Goal: Transaction & Acquisition: Subscribe to service/newsletter

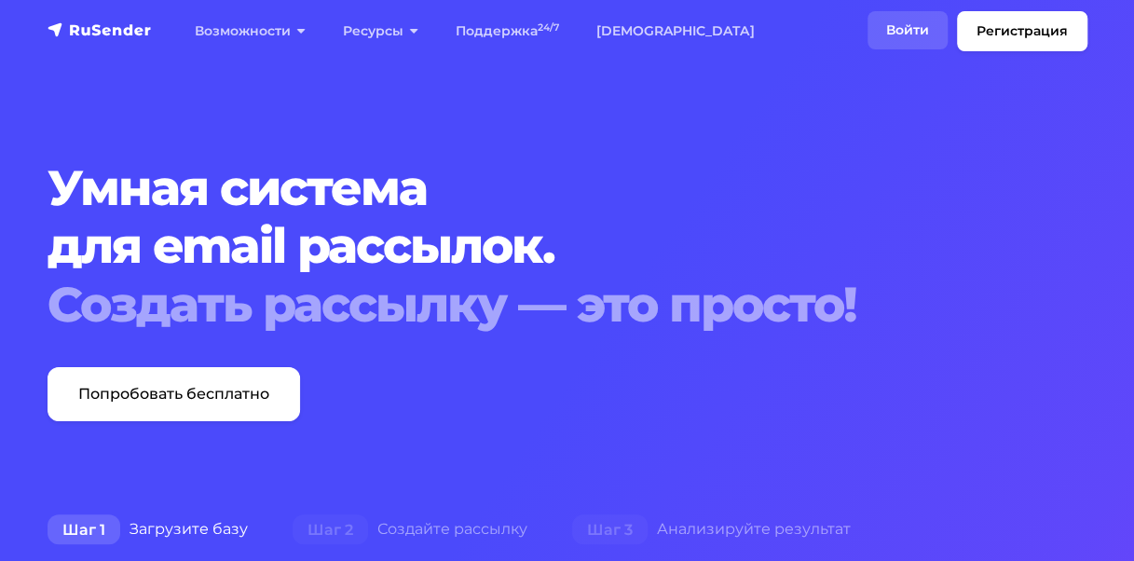
click at [910, 36] on link "Войти" at bounding box center [908, 30] width 80 height 38
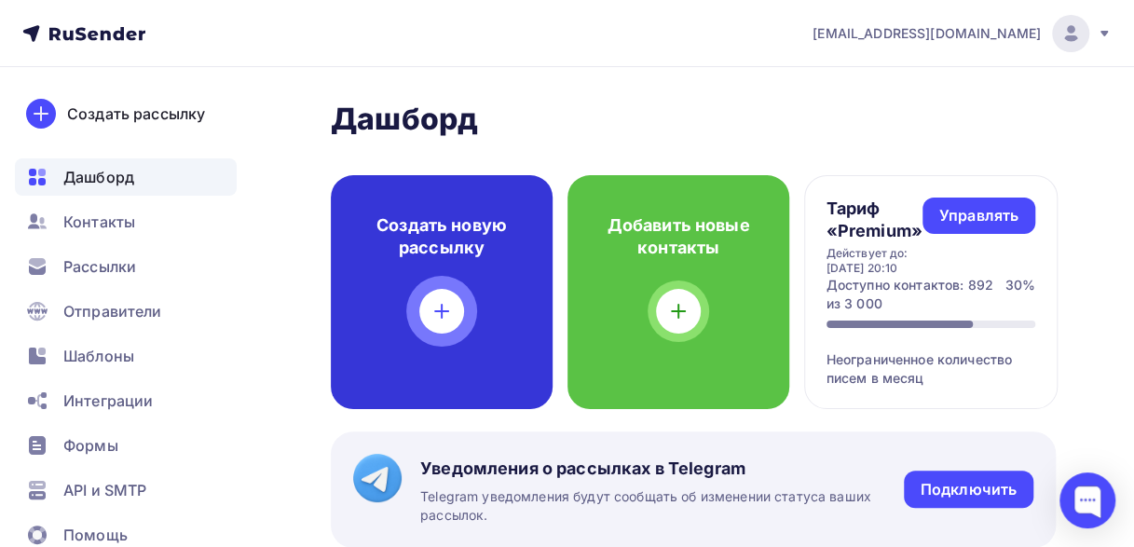
click at [411, 319] on div "Создать новую рассылку" at bounding box center [442, 292] width 222 height 234
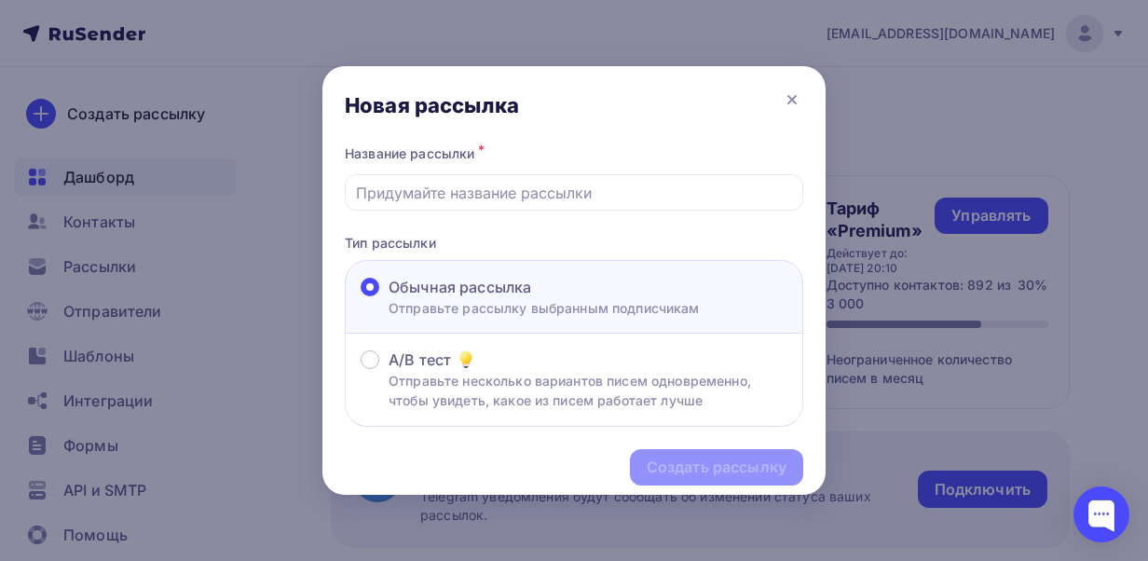
click at [509, 285] on span "Обычная рассылка" at bounding box center [460, 287] width 143 height 22
click at [389, 298] on input "Обычная рассылка Отправьте рассылку выбранным подписчикам" at bounding box center [389, 298] width 0 height 0
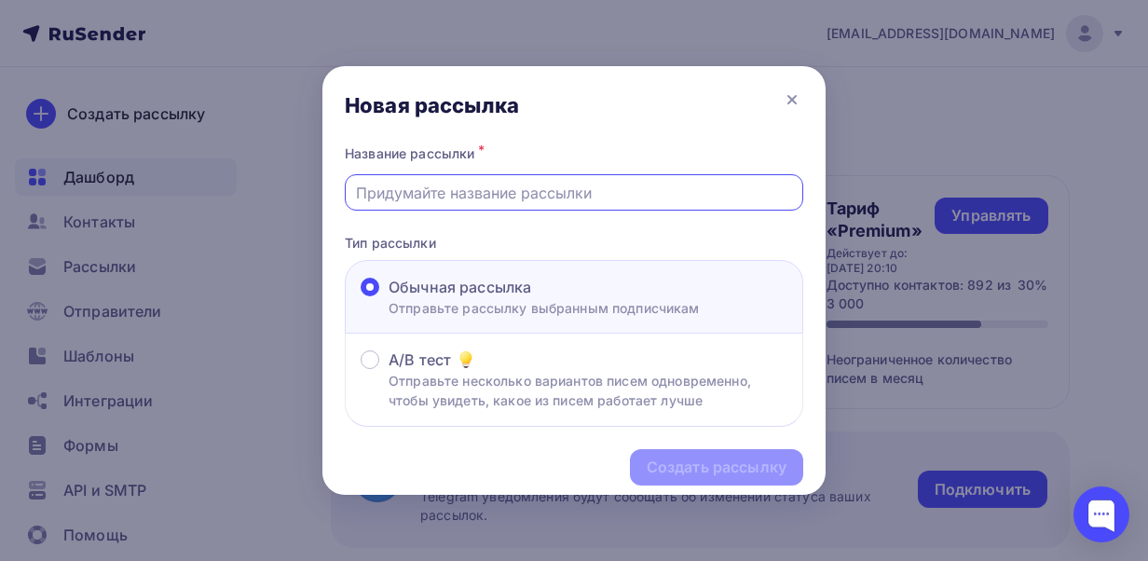
click at [446, 191] on input "text" at bounding box center [574, 193] width 437 height 22
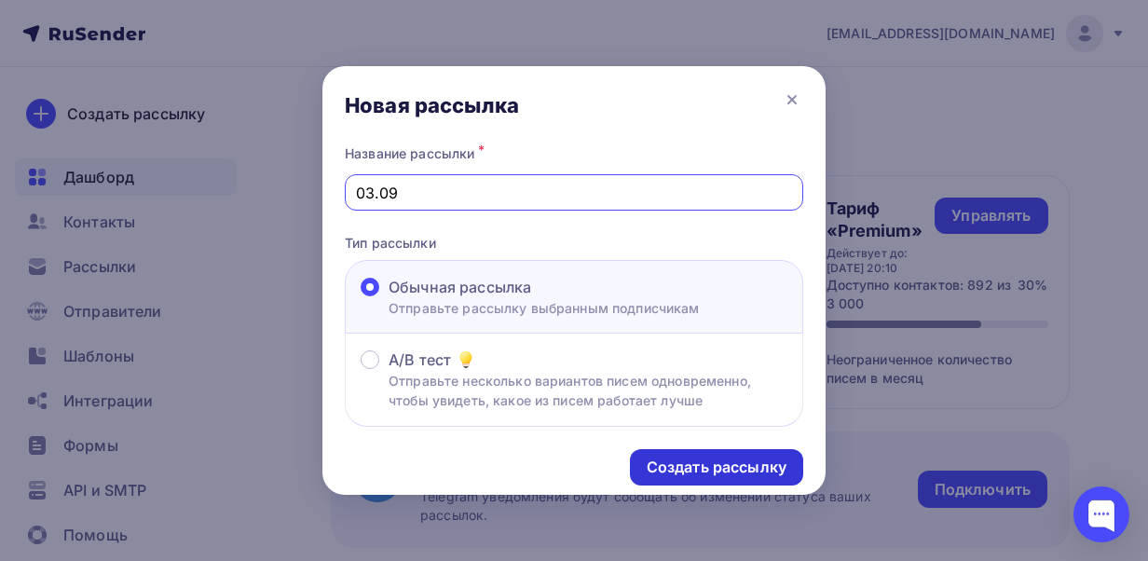
type input "03.09"
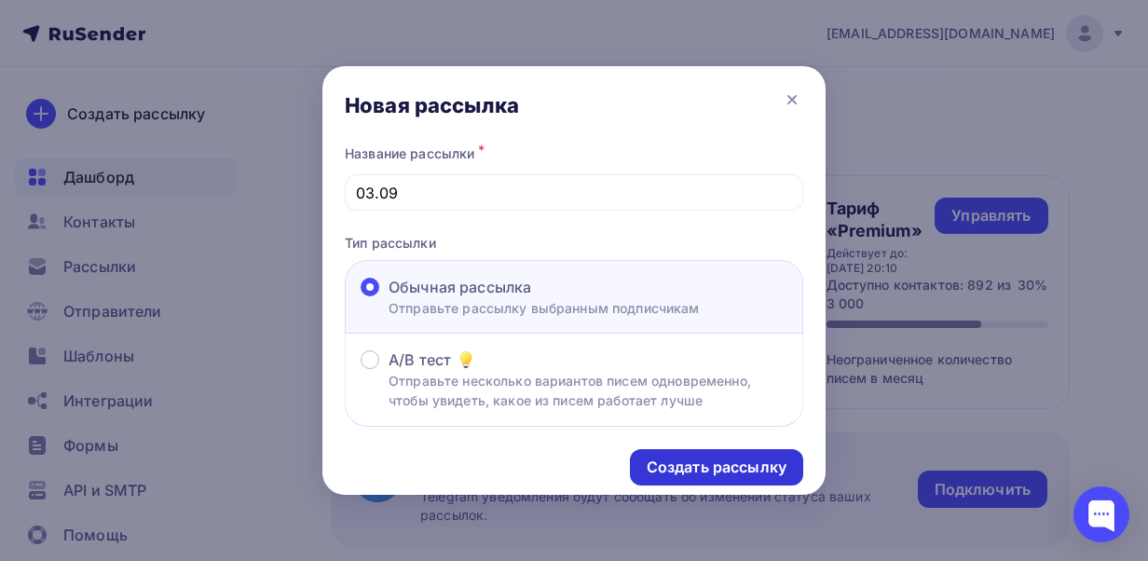
click at [698, 457] on div "Создать рассылку" at bounding box center [717, 467] width 140 height 21
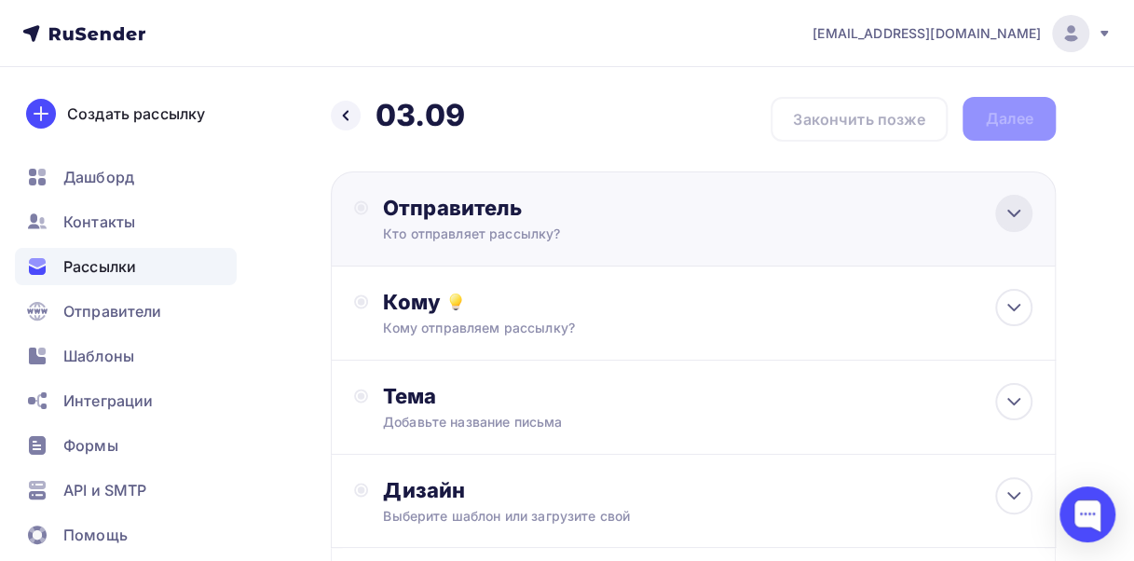
click at [1001, 199] on div at bounding box center [1013, 213] width 37 height 37
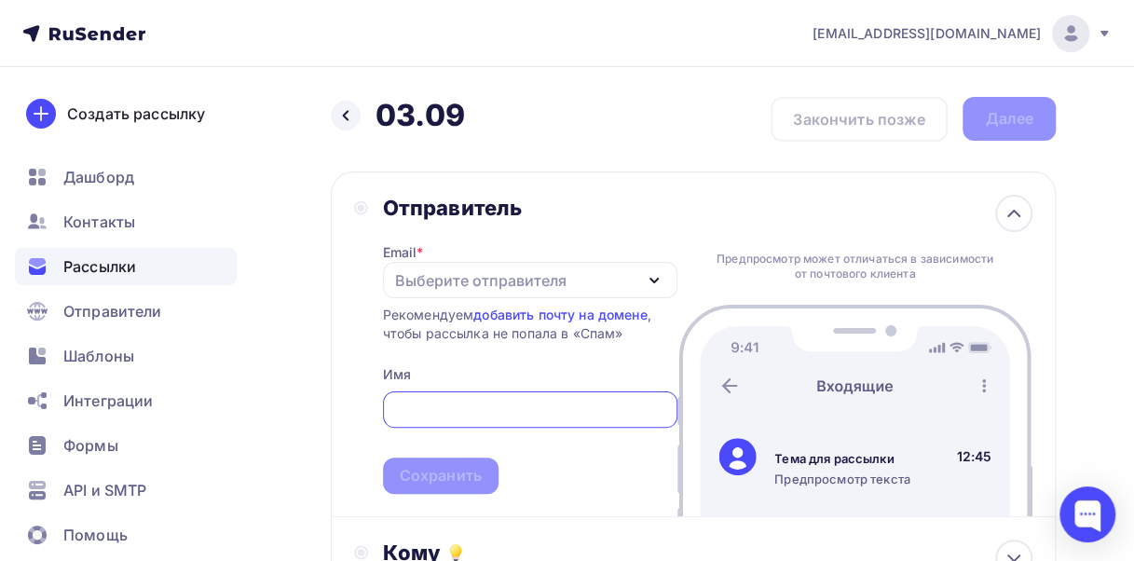
click at [508, 278] on div "Выберите отправителя" at bounding box center [481, 280] width 172 height 22
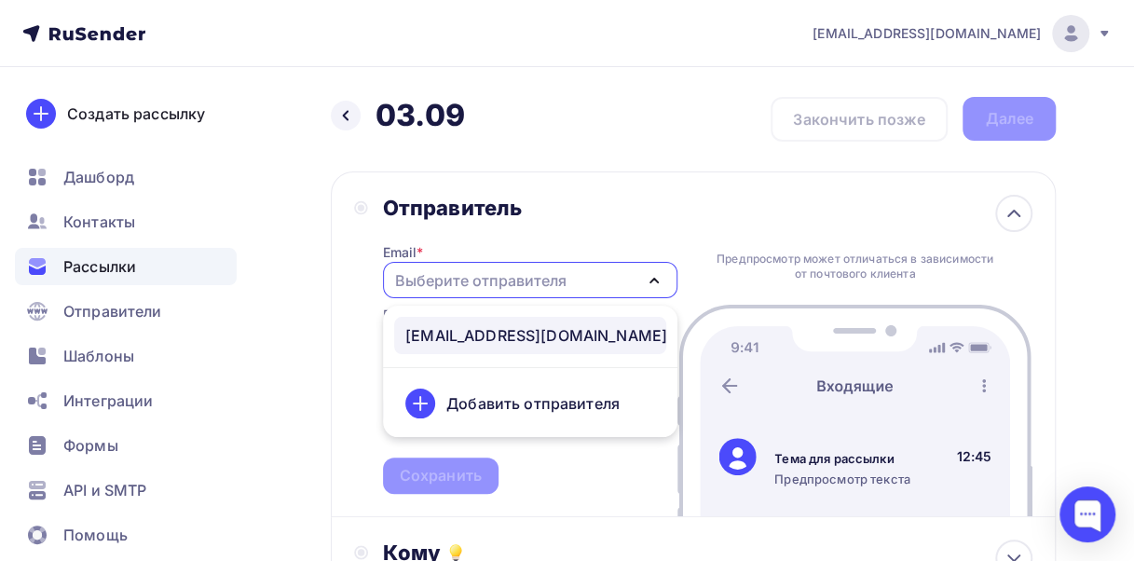
click at [507, 331] on div "[EMAIL_ADDRESS][DOMAIN_NAME]" at bounding box center [536, 335] width 262 height 22
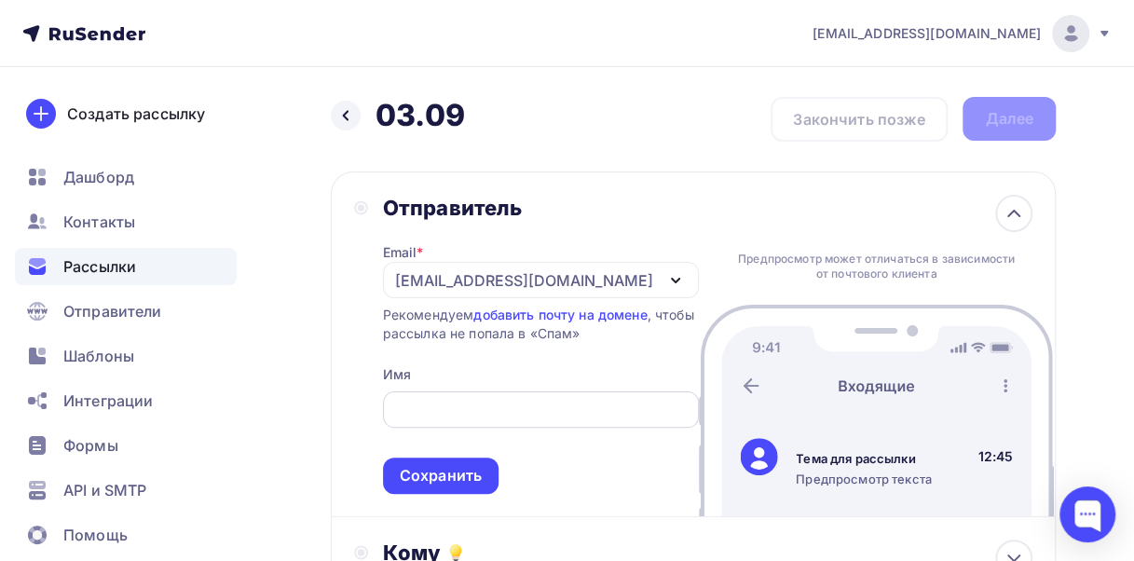
click at [538, 429] on span "Сохранить" at bounding box center [541, 439] width 316 height 110
click at [524, 419] on input "text" at bounding box center [540, 410] width 295 height 22
click at [434, 412] on input "text" at bounding box center [540, 410] width 295 height 22
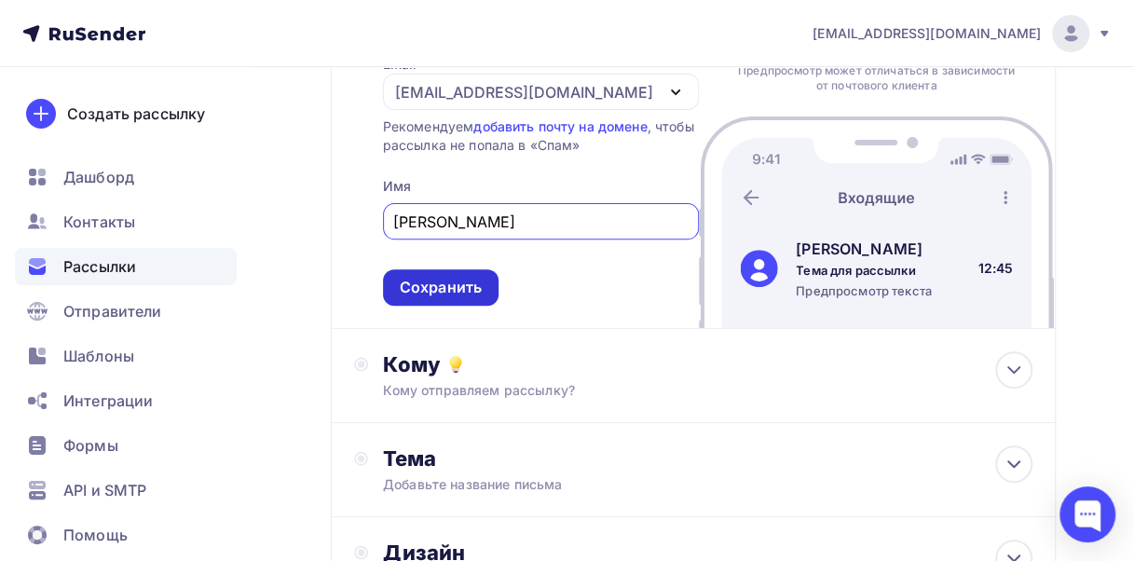
scroll to position [193, 0]
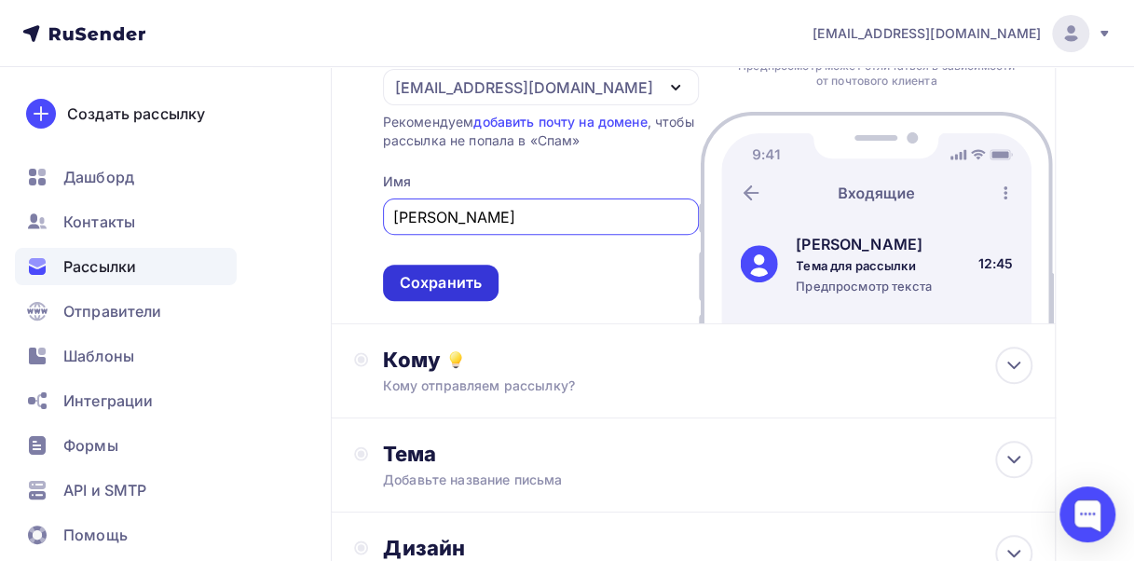
type input "[PERSON_NAME]"
click at [436, 278] on div "Сохранить" at bounding box center [441, 282] width 82 height 21
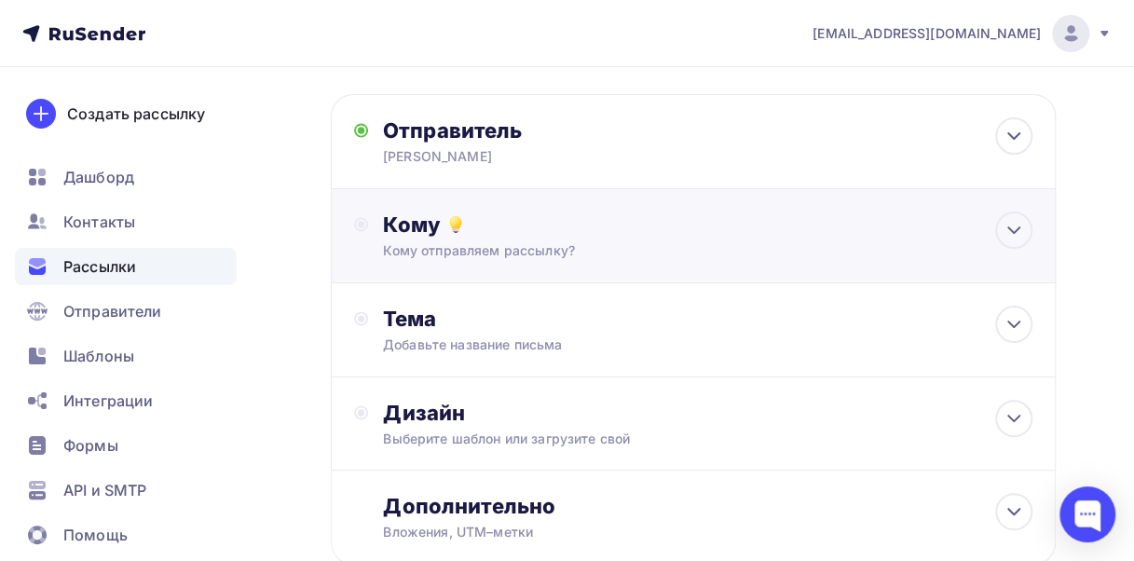
scroll to position [70, 0]
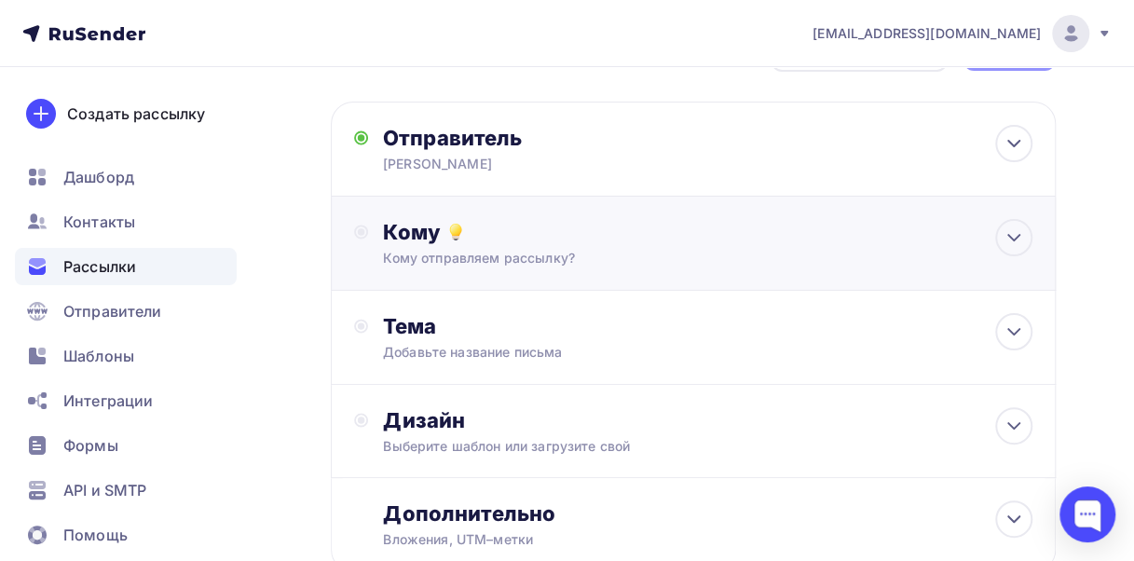
click at [505, 263] on div "Кому отправляем рассылку?" at bounding box center [675, 258] width 584 height 19
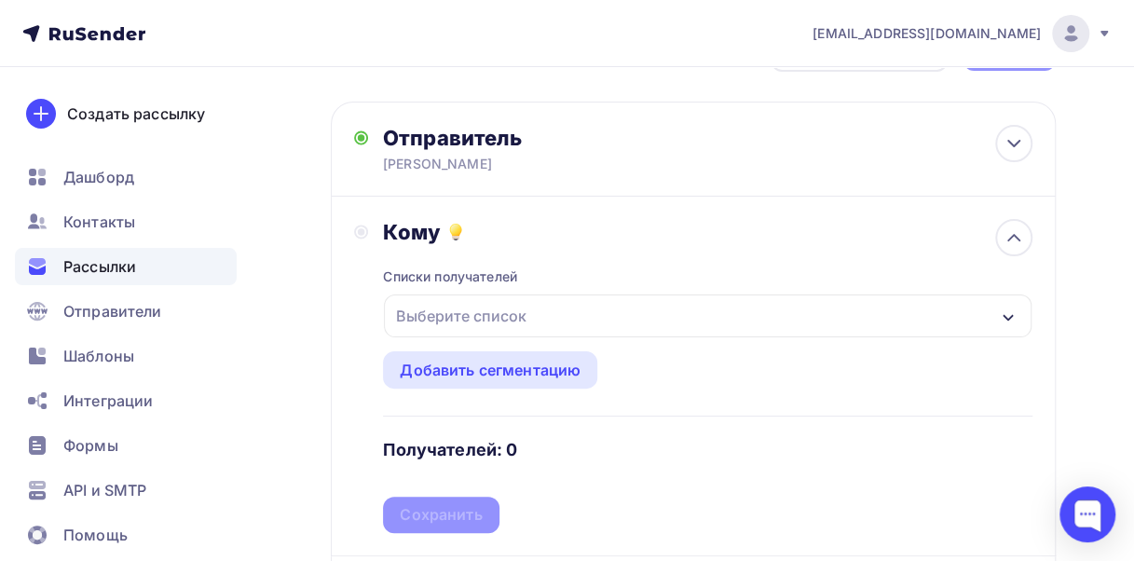
click at [515, 315] on div "Выберите список" at bounding box center [461, 316] width 145 height 34
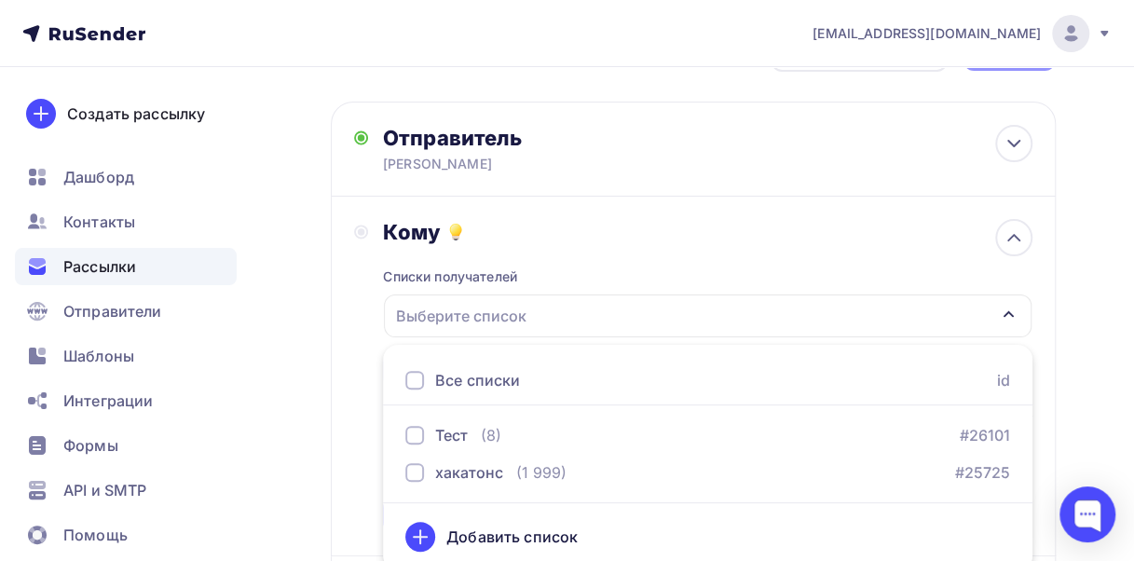
scroll to position [79, 0]
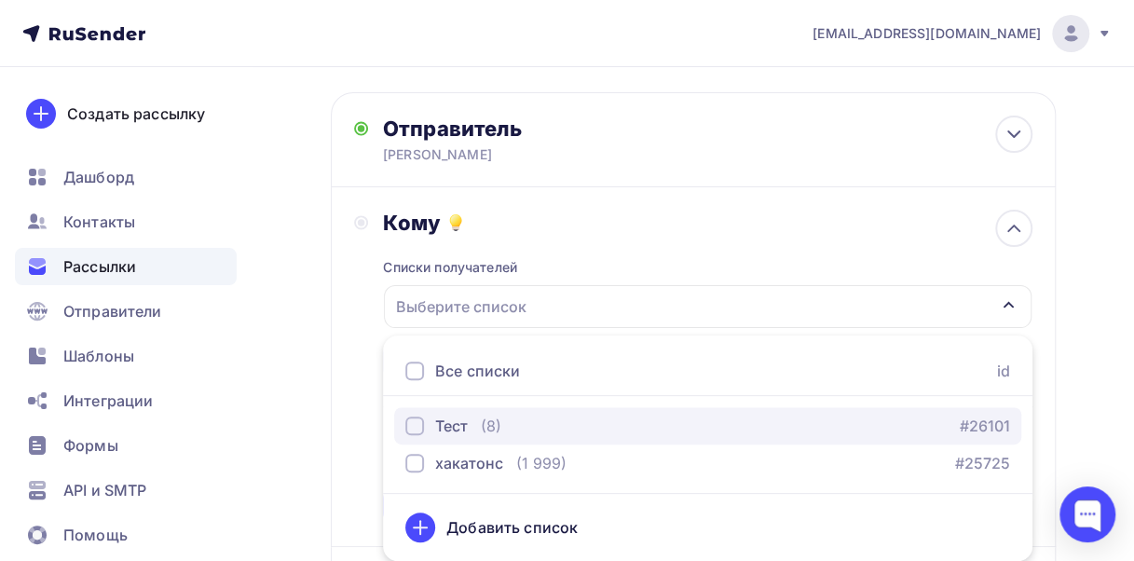
click at [502, 427] on div "Тест (8) #26101" at bounding box center [707, 426] width 605 height 22
click at [465, 420] on div "Тест" at bounding box center [451, 426] width 33 height 22
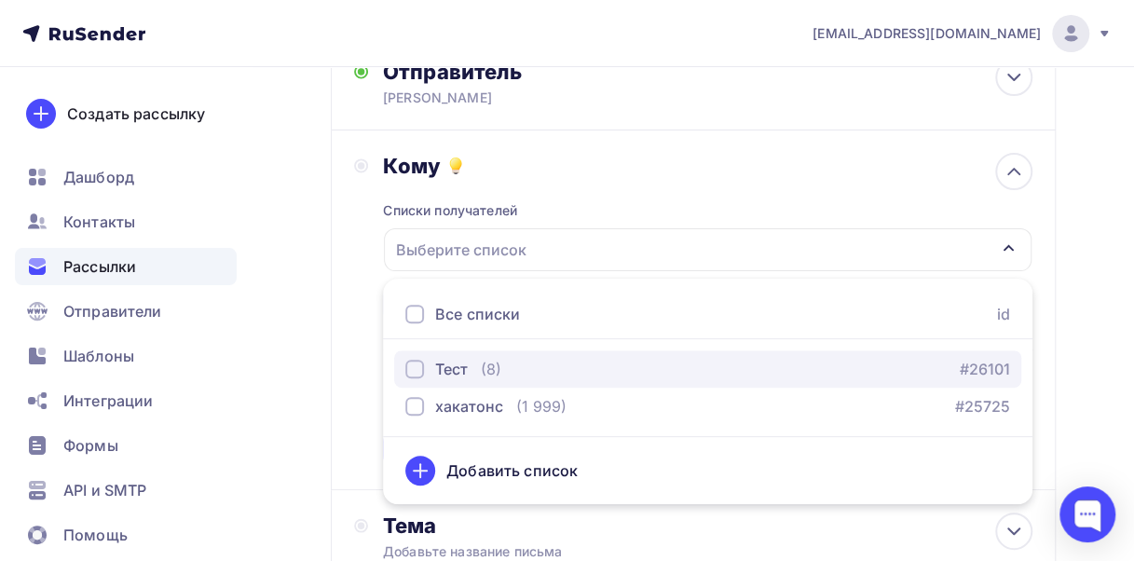
scroll to position [137, 0]
click at [549, 368] on div "Тест (8) #26101" at bounding box center [707, 368] width 605 height 22
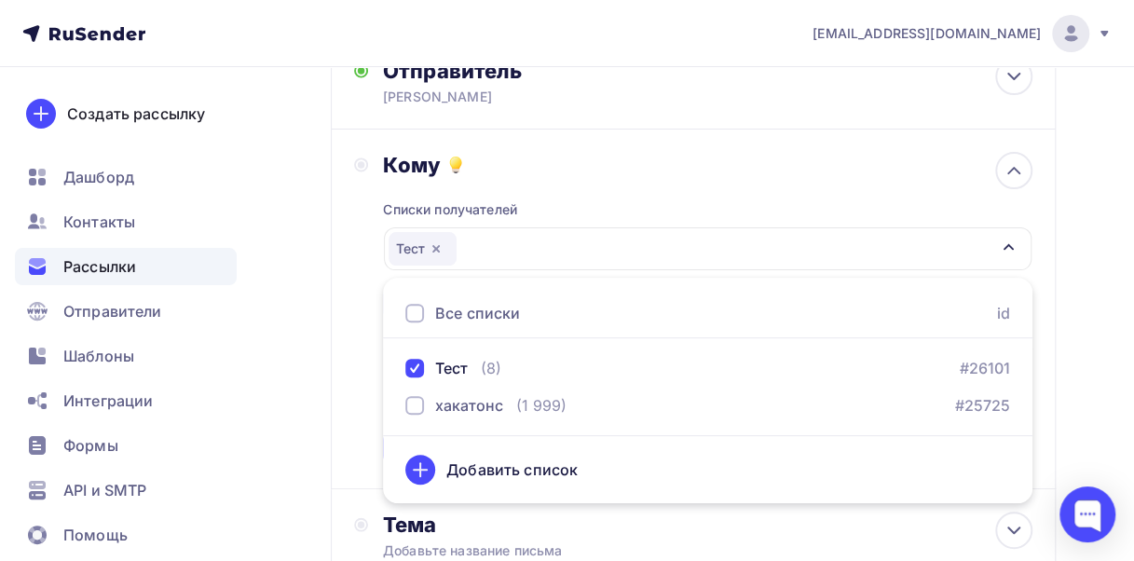
click at [362, 304] on div "Кому Списки получателей Тест Все списки id Тест (8) #26101 [GEOGRAPHIC_DATA] (1…" at bounding box center [693, 309] width 679 height 314
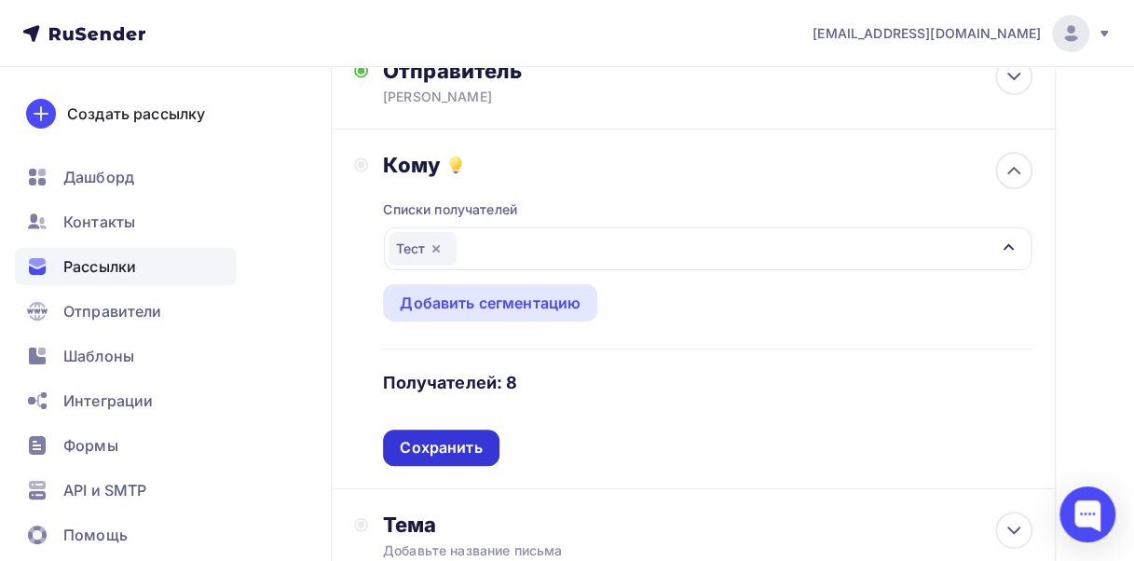
click at [465, 437] on div "Сохранить" at bounding box center [441, 447] width 82 height 21
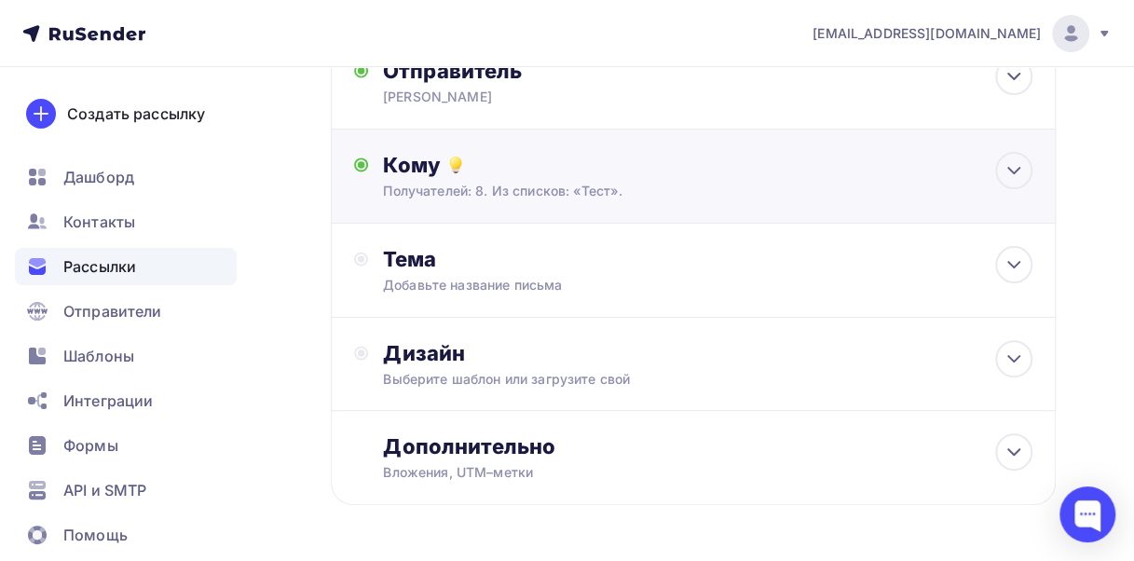
scroll to position [203, 0]
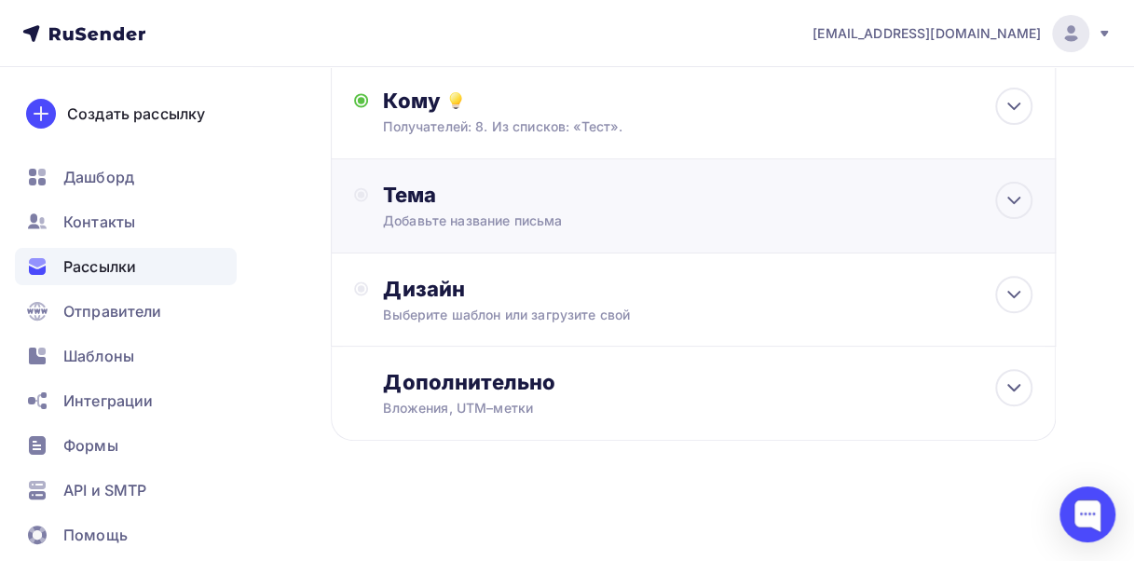
click at [491, 173] on div "Тема Добавьте название письма Тема * Рекомендуем использовать не более 150 симв…" at bounding box center [693, 206] width 725 height 94
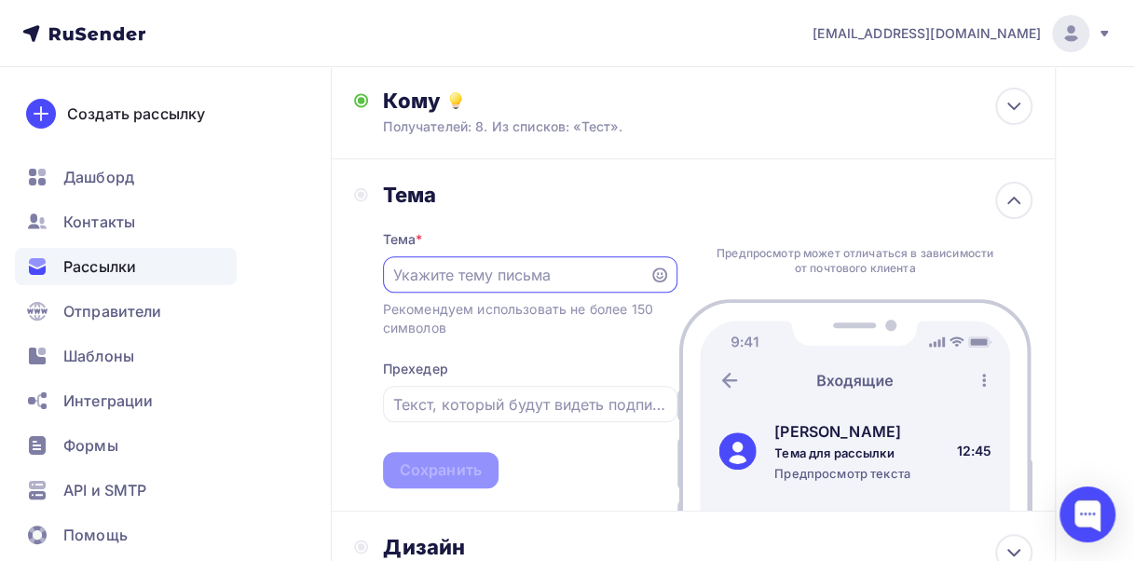
scroll to position [0, 0]
click at [507, 272] on input "text" at bounding box center [515, 275] width 245 height 22
click at [500, 262] on div at bounding box center [530, 274] width 295 height 36
click at [505, 273] on input "text" at bounding box center [515, 275] width 245 height 22
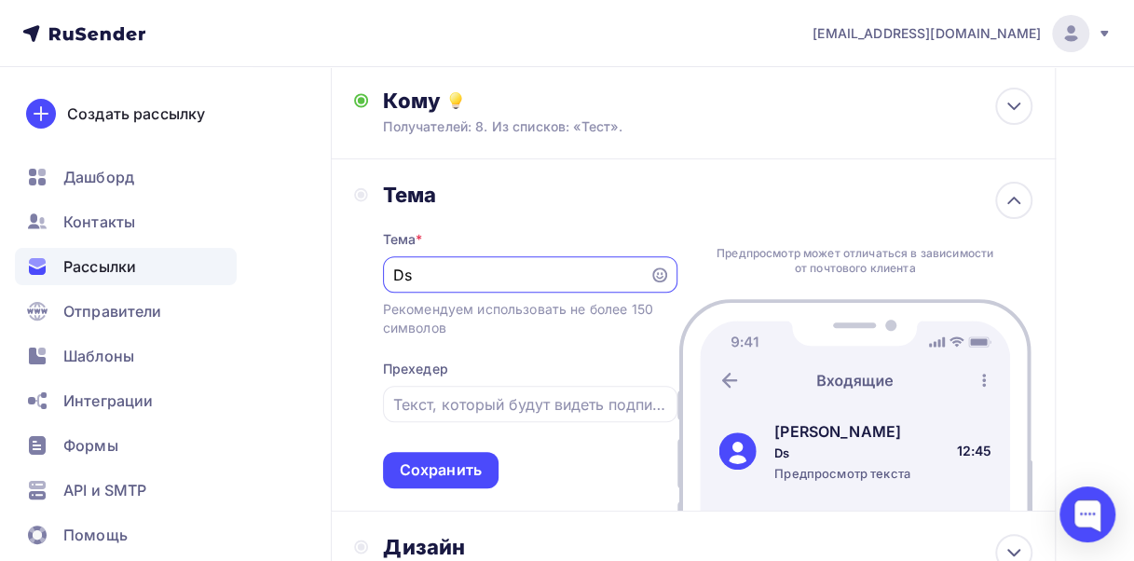
type input "D"
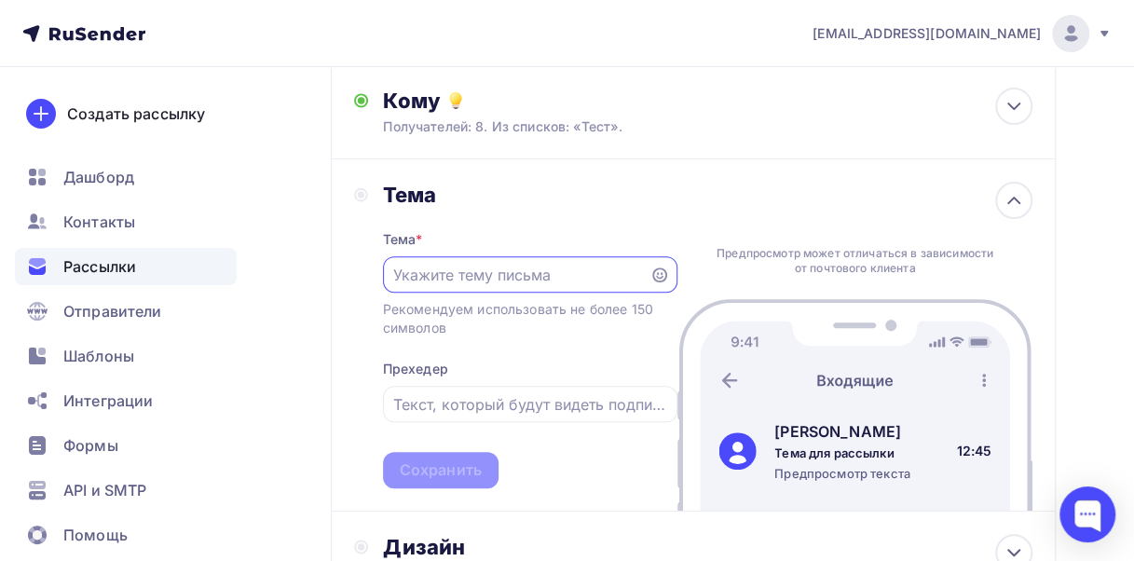
type input "в"
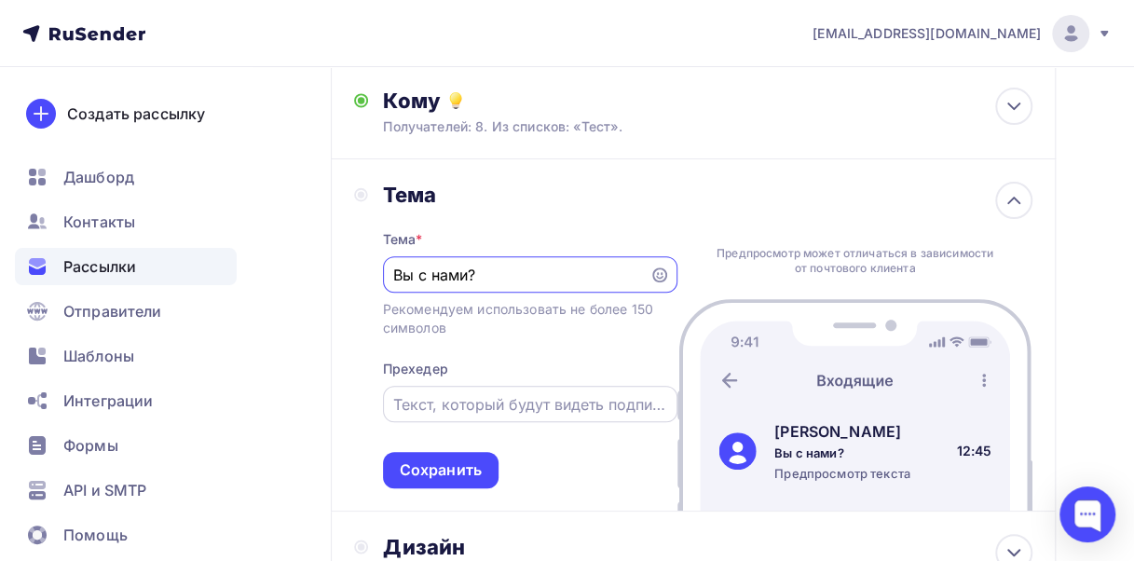
type input "Вы с нами?"
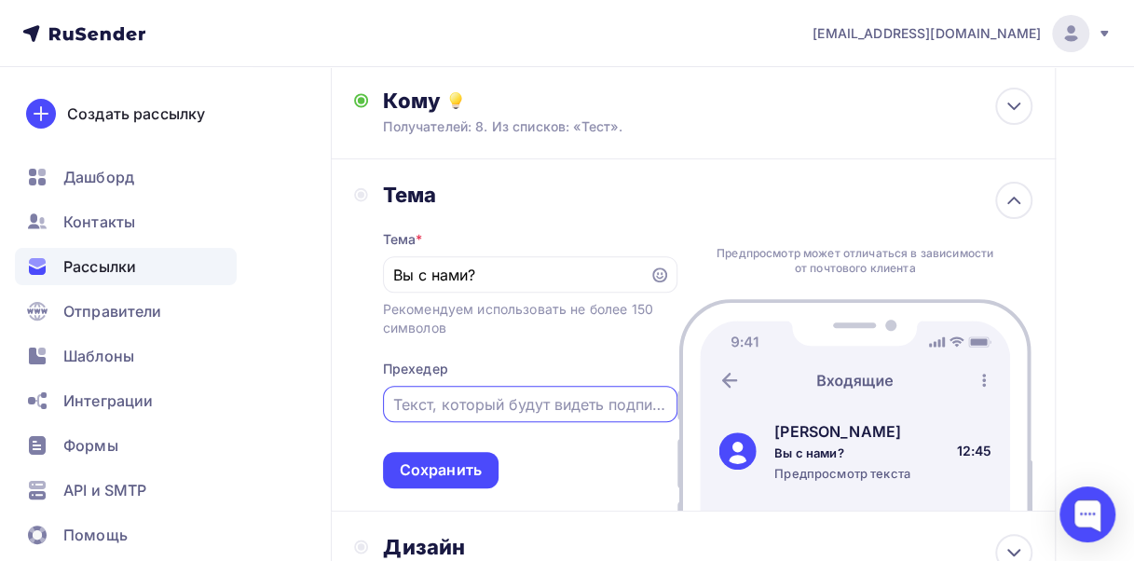
click at [523, 401] on input "text" at bounding box center [529, 404] width 273 height 22
paste input "Мы покоряем новые вершины!😎"
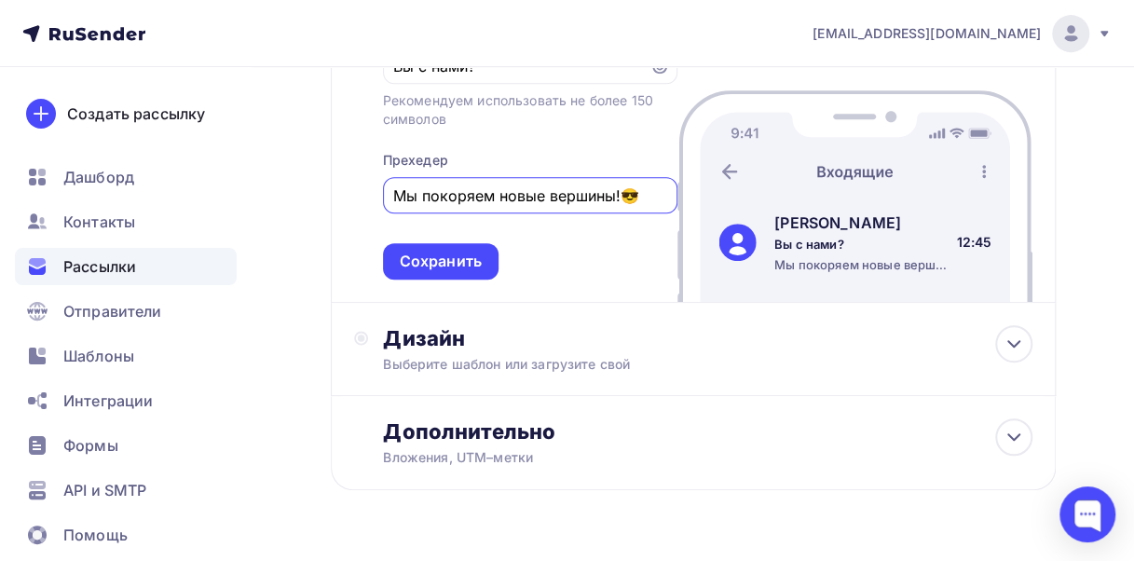
scroll to position [412, 0]
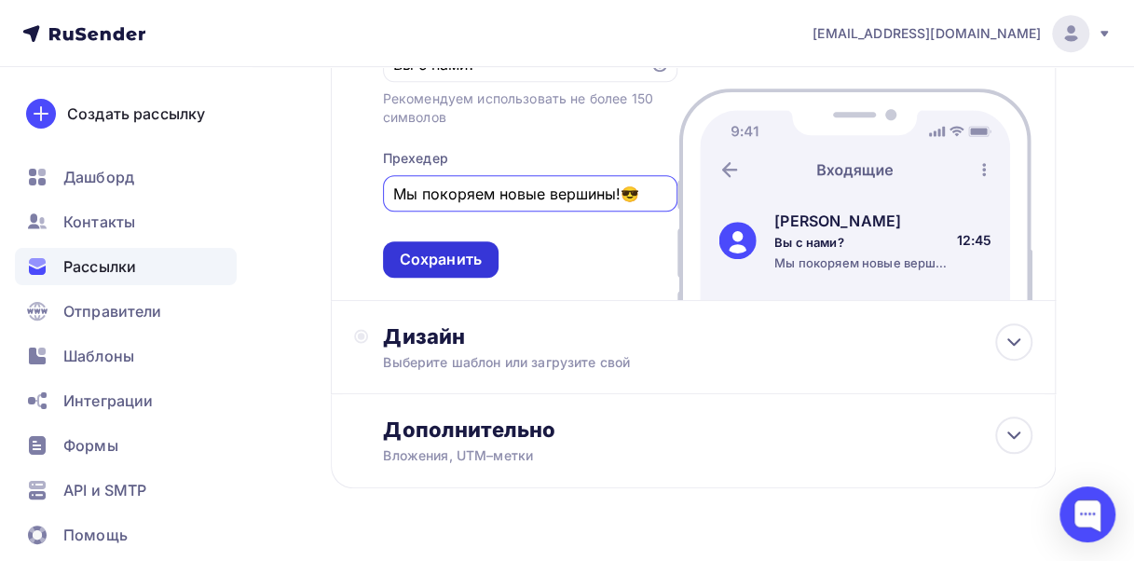
type input "Мы покоряем новые вершины!😎"
click at [456, 248] on div "Сохранить" at bounding box center [441, 259] width 116 height 36
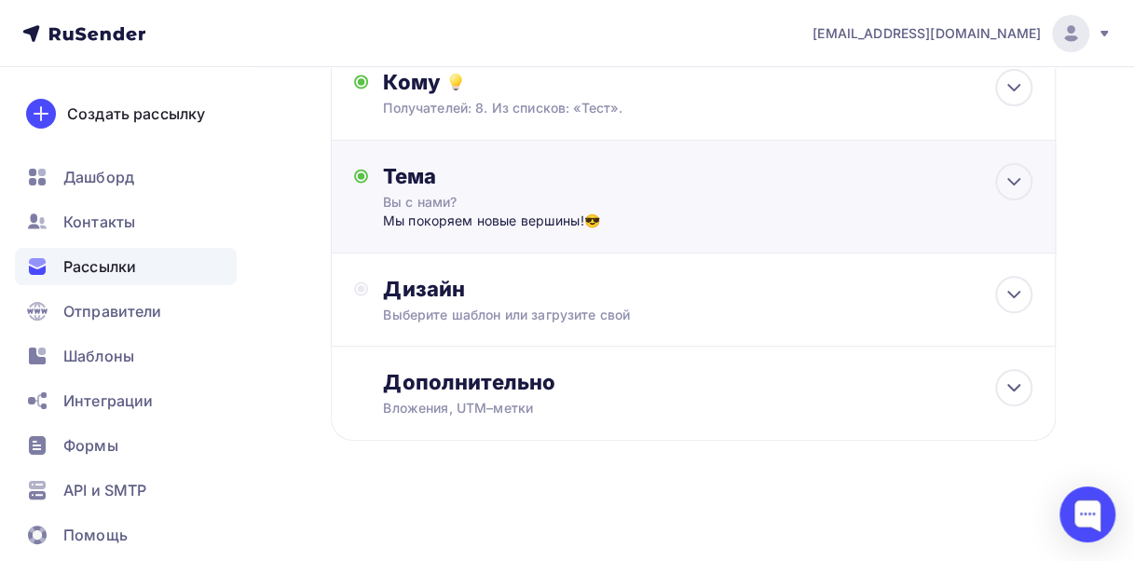
scroll to position [222, 0]
click at [524, 296] on div "Дизайн" at bounding box center [708, 289] width 650 height 26
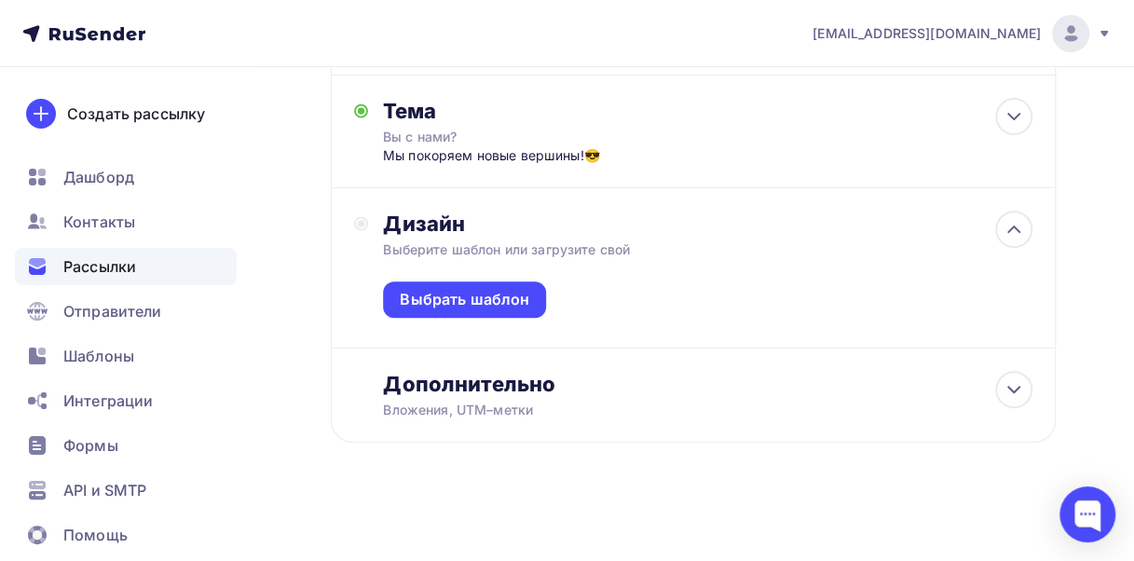
scroll to position [289, 0]
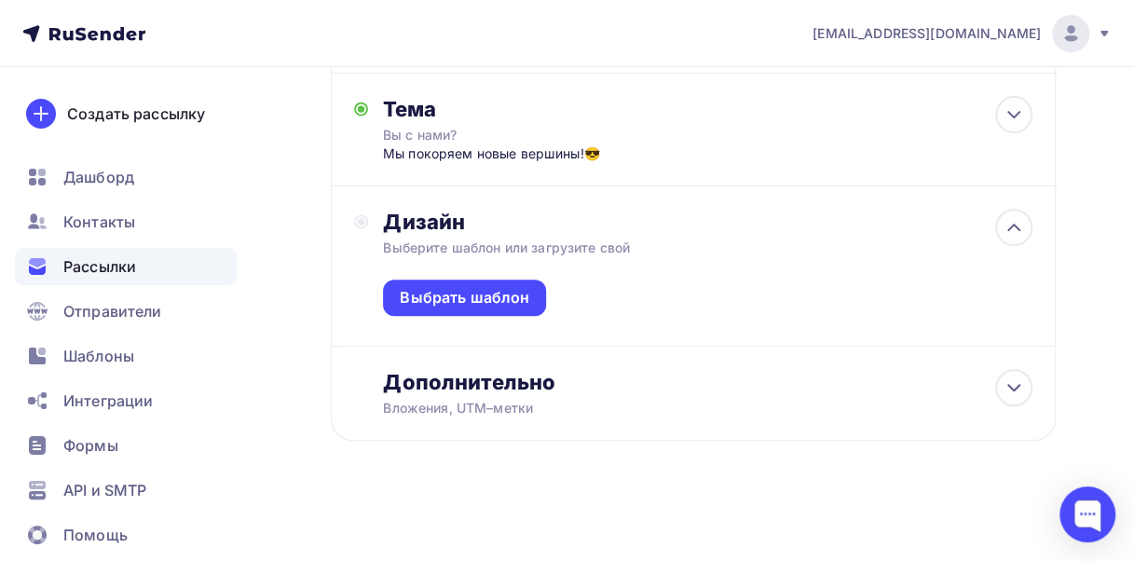
click at [524, 296] on div "Выбрать шаблон" at bounding box center [465, 297] width 130 height 21
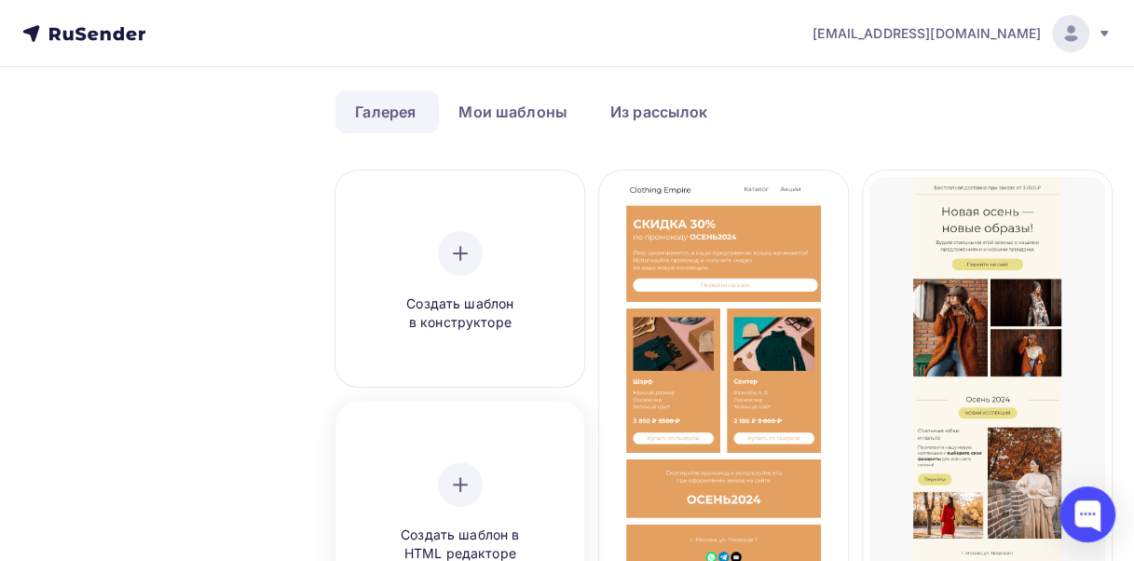
scroll to position [64, 0]
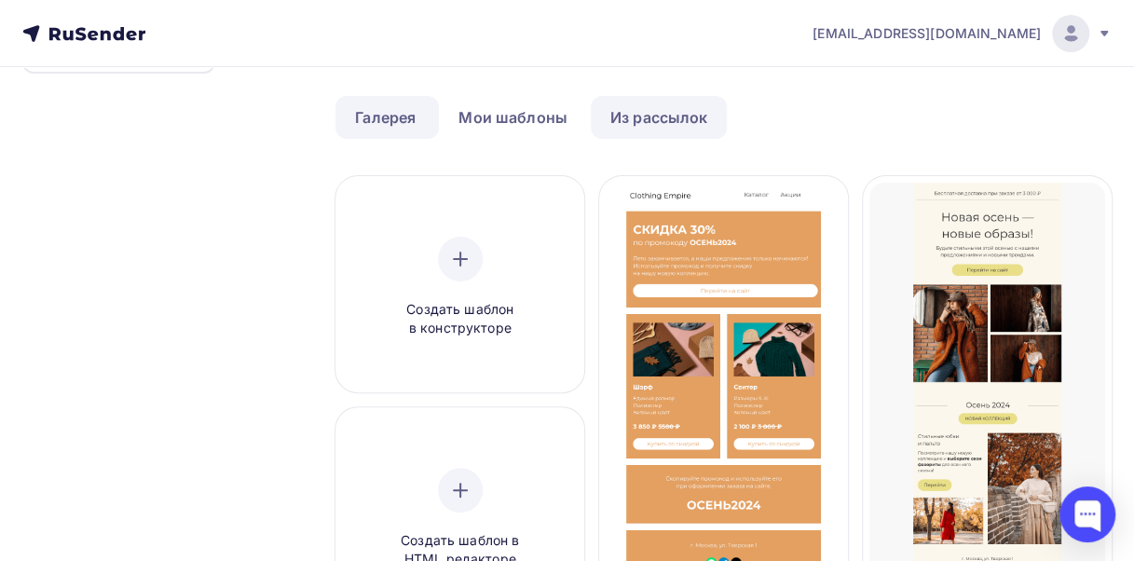
click at [608, 121] on link "Из рассылок" at bounding box center [659, 117] width 137 height 43
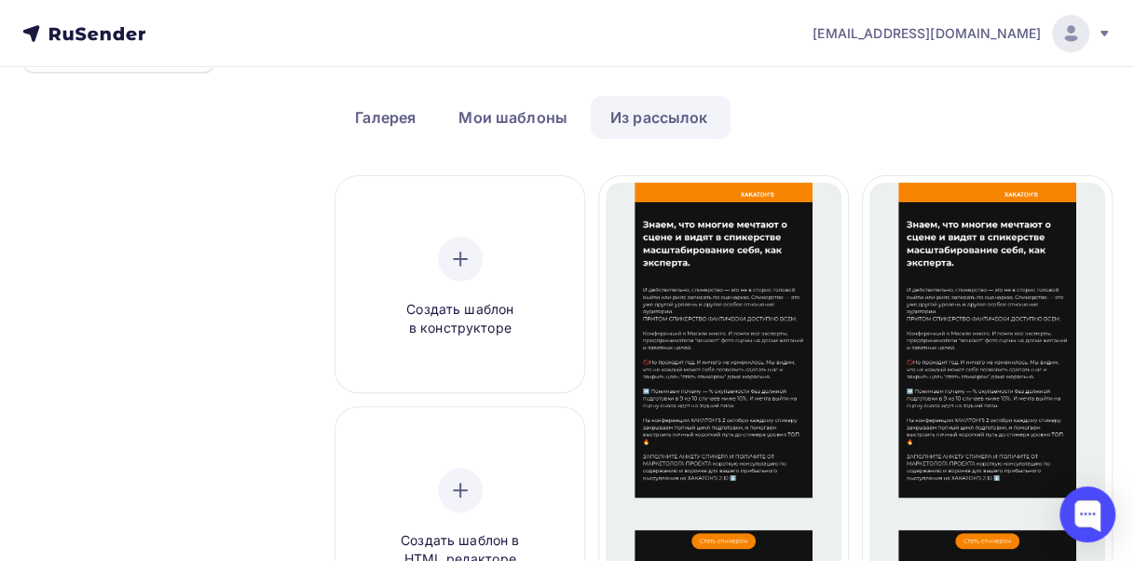
click at [619, 128] on link "Из рассылок" at bounding box center [659, 117] width 137 height 43
click at [682, 117] on link "Из рассылок" at bounding box center [659, 117] width 137 height 43
click at [366, 98] on link "Галерея" at bounding box center [386, 117] width 100 height 43
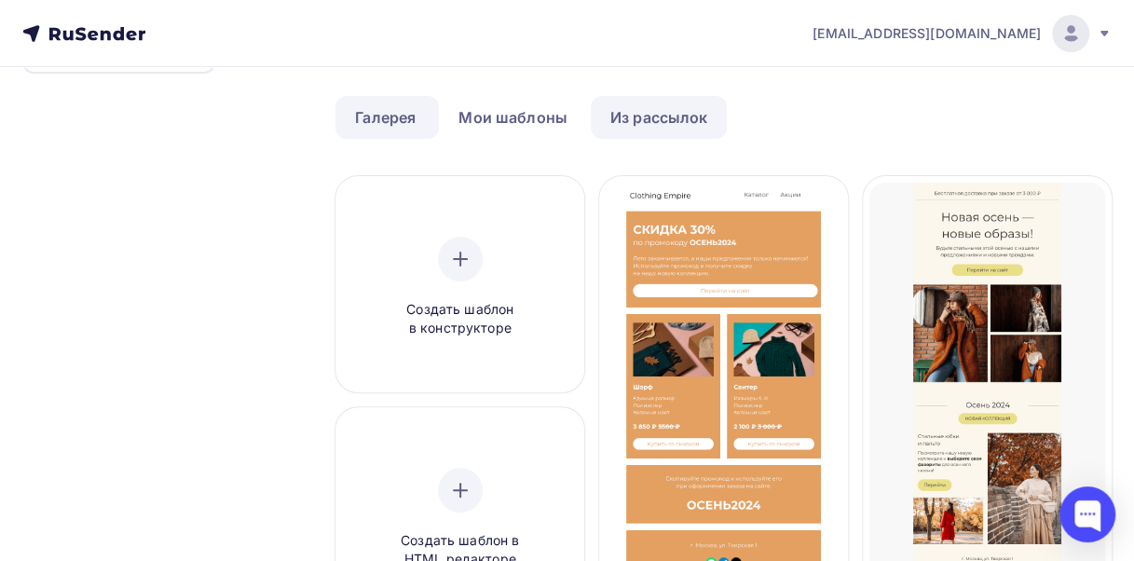
click at [639, 122] on link "Из рассылок" at bounding box center [659, 117] width 137 height 43
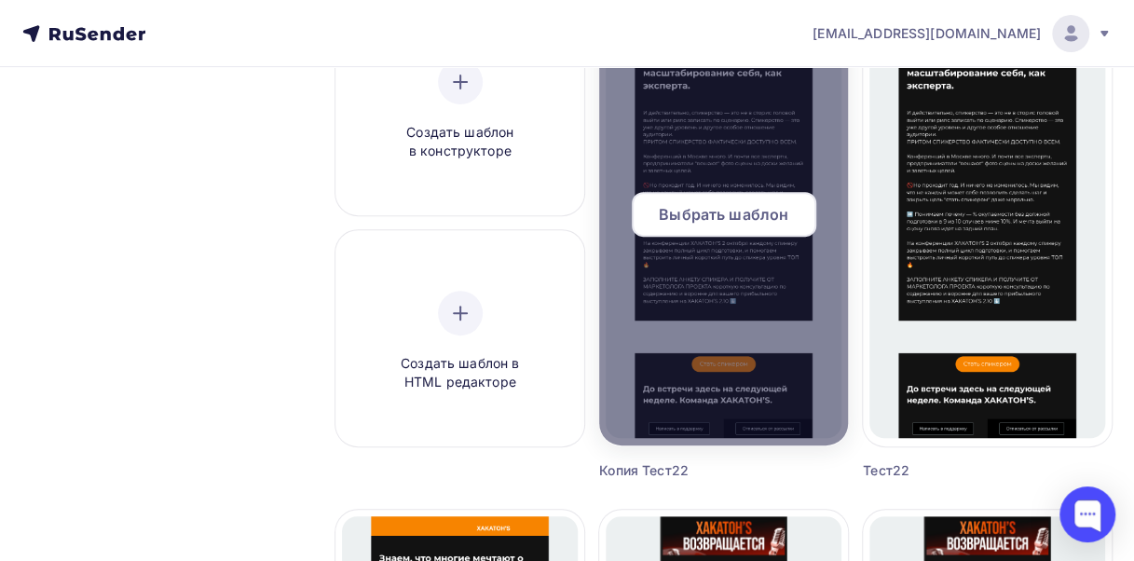
scroll to position [237, 0]
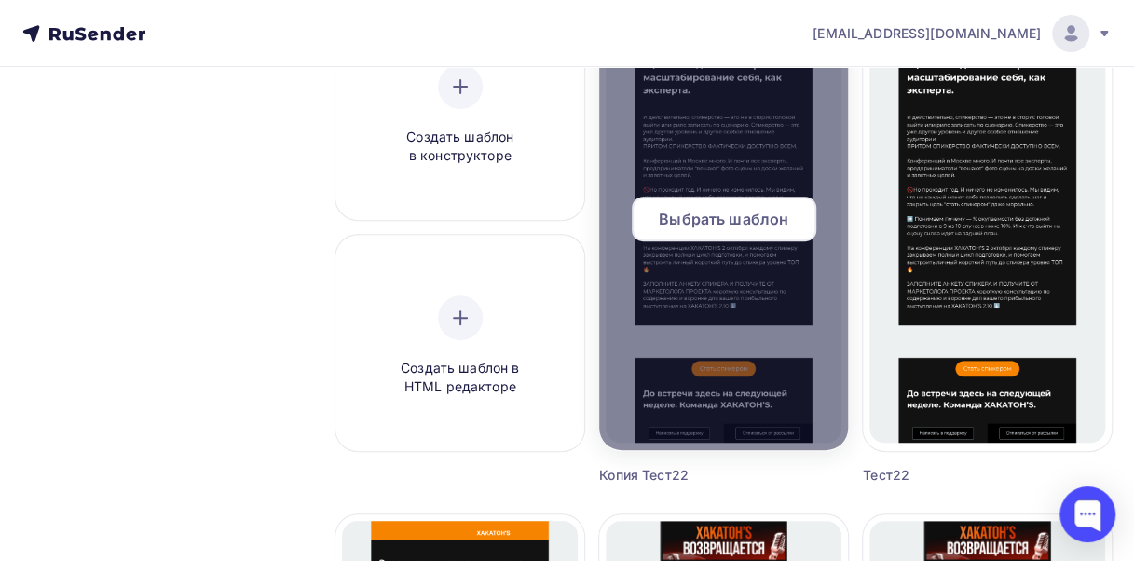
click at [712, 226] on span "Выбрать шаблон" at bounding box center [724, 219] width 130 height 22
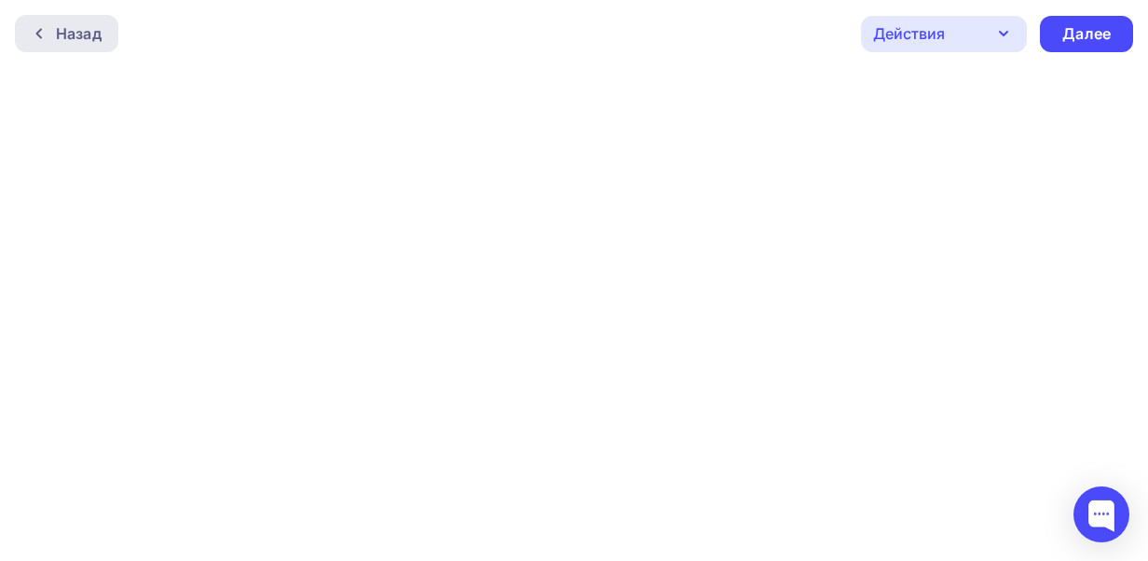
click at [68, 37] on div "Назад" at bounding box center [79, 33] width 46 height 22
